Goal: Task Accomplishment & Management: Use online tool/utility

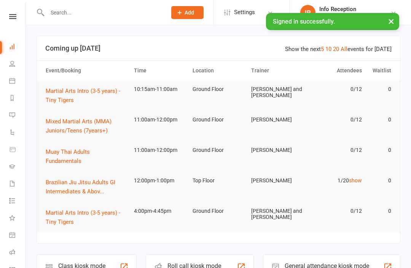
click at [83, 256] on div "Class kiosk mode Member self check-in" at bounding box center [87, 267] width 100 height 26
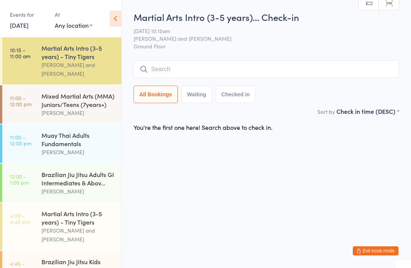
click at [168, 60] on div "Martial Arts Intro (3-5 years)… Check-in [DATE] 10:15am [PERSON_NAME] and [PERS…" at bounding box center [267, 59] width 266 height 96
click at [153, 73] on input "search" at bounding box center [267, 70] width 266 height 18
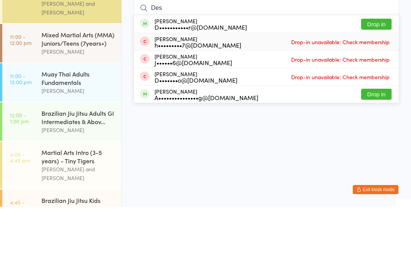
type input "Des"
click at [187, 97] on div "[PERSON_NAME] h•••••••••7@[DOMAIN_NAME]" at bounding box center [198, 103] width 87 height 12
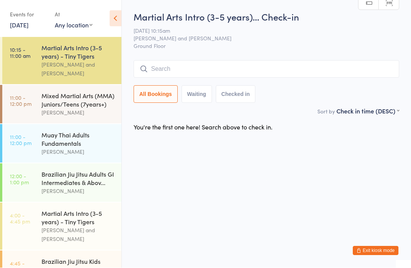
click at [76, 109] on div "[PERSON_NAME]" at bounding box center [78, 113] width 73 height 9
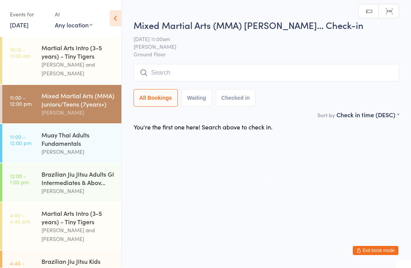
click at [179, 73] on input "search" at bounding box center [267, 73] width 266 height 18
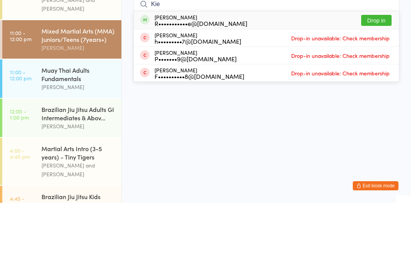
type input "Kie"
click at [175, 97] on div "[PERSON_NAME] h•••••••••7@[DOMAIN_NAME]" at bounding box center [198, 103] width 87 height 12
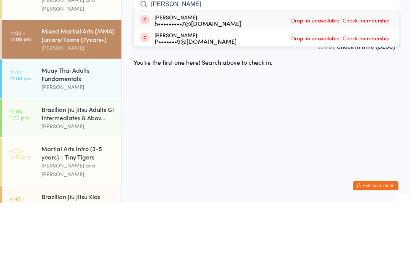
type input "[PERSON_NAME]"
click at [188, 79] on div "[PERSON_NAME] h•••••••••7@[DOMAIN_NAME]" at bounding box center [198, 85] width 87 height 12
